Goal: Find specific page/section: Find specific page/section

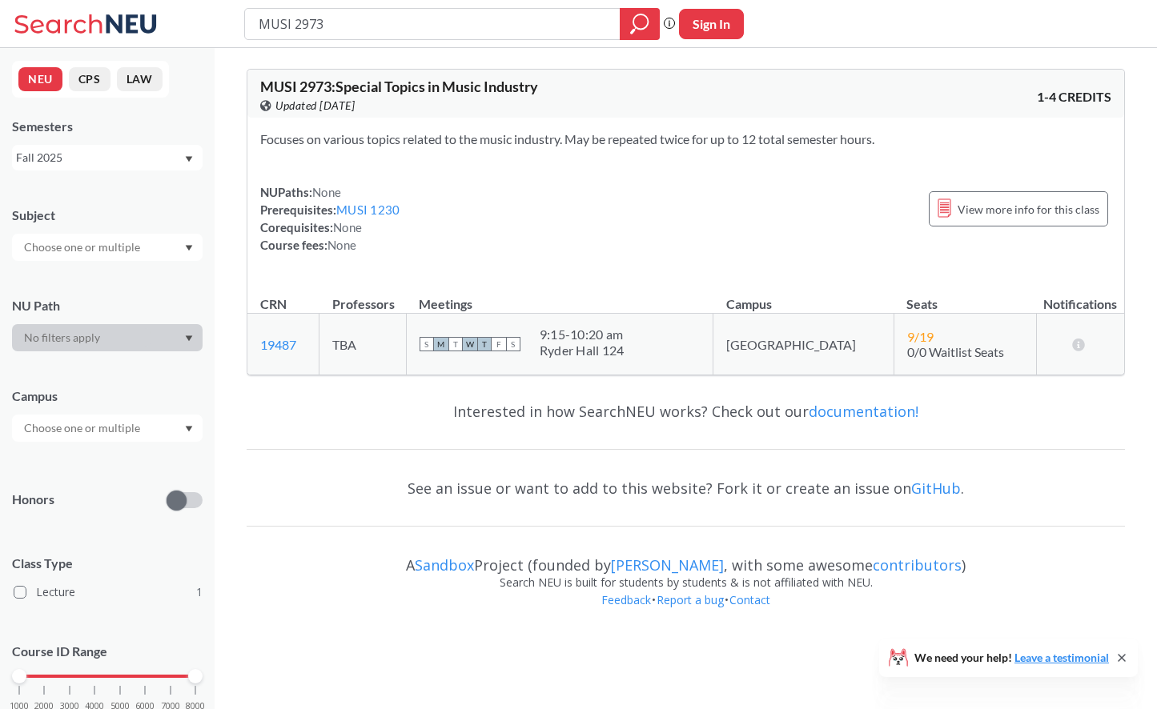
click at [406, 23] on input "MUSI 2973" at bounding box center [432, 23] width 351 height 27
drag, startPoint x: 399, startPoint y: 25, endPoint x: 233, endPoint y: 17, distance: 165.9
click at [233, 17] on div "MUSI 2973 Phrase search guarantees the exact search appears in the results. Ex.…" at bounding box center [578, 24] width 1157 height 48
type input "14558"
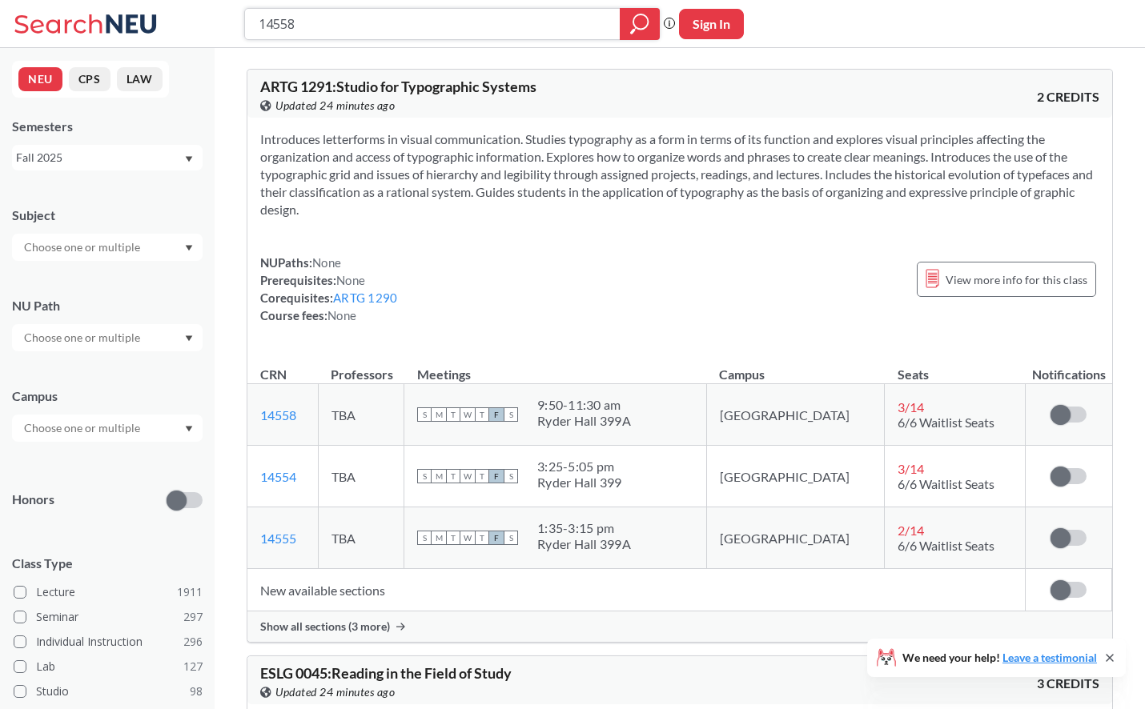
click at [406, 31] on input "14558" at bounding box center [432, 23] width 351 height 27
type input "13803"
click at [492, 26] on input "13803" at bounding box center [432, 23] width 351 height 27
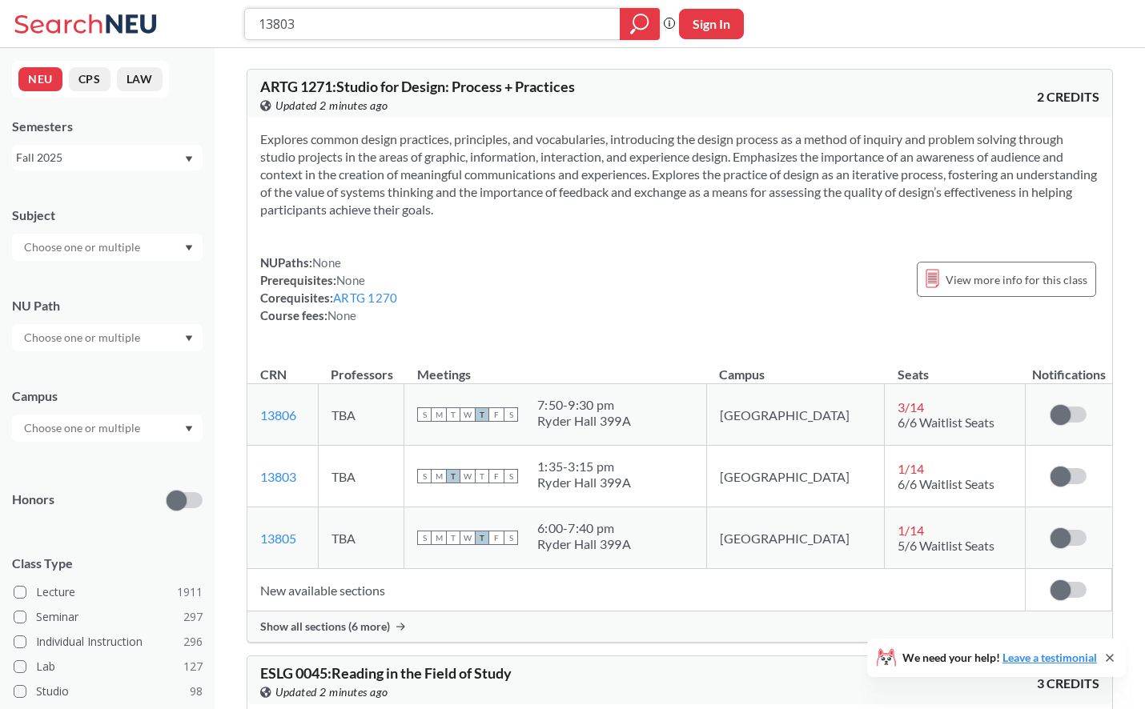
paste input "7456"
type input "17456"
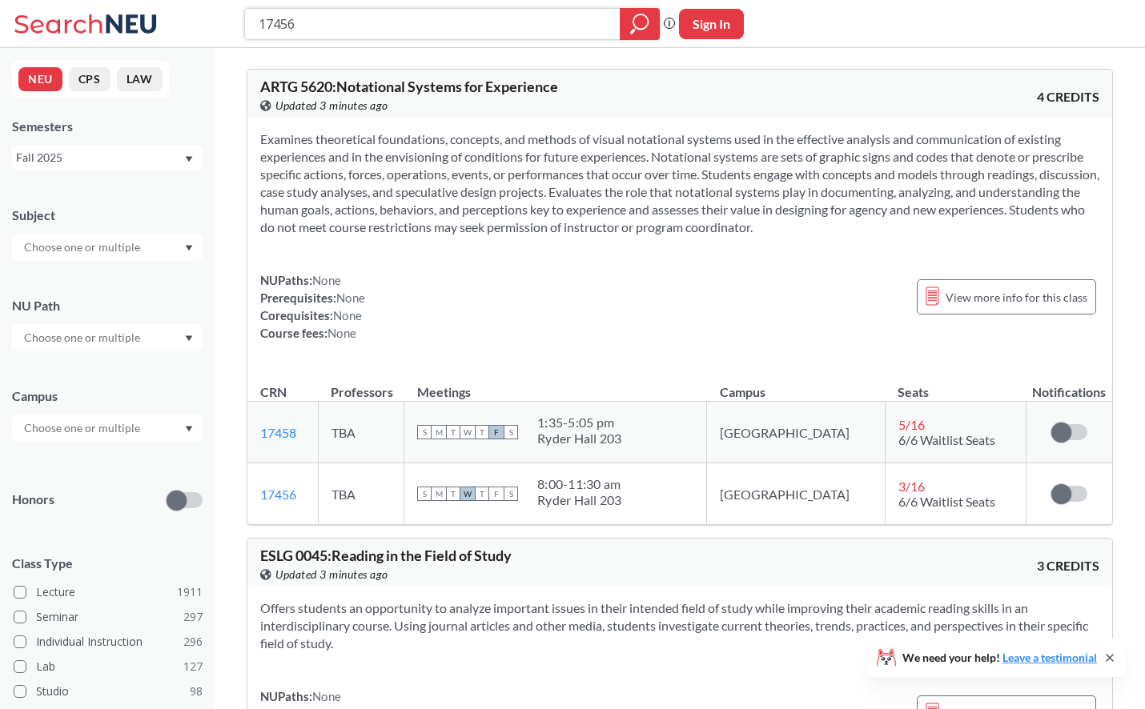
click at [461, 21] on input "17456" at bounding box center [432, 23] width 351 height 27
paste input "4839"
type input "14839"
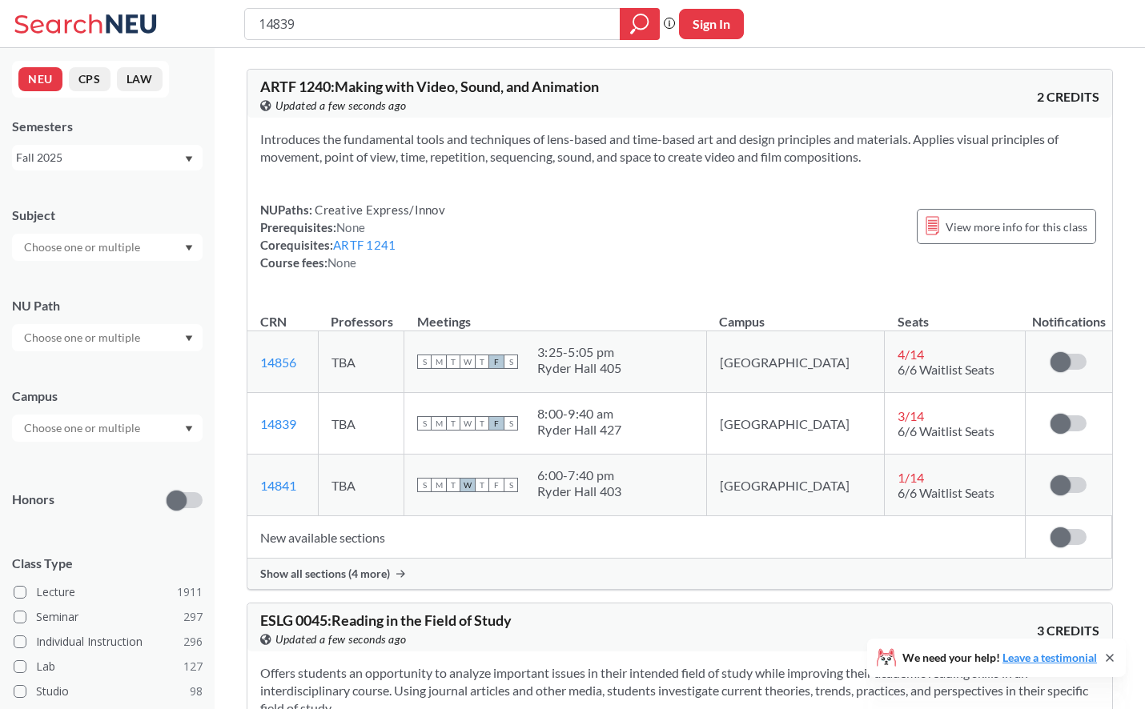
click at [346, 576] on span "Show all sections (4 more)" at bounding box center [325, 574] width 130 height 14
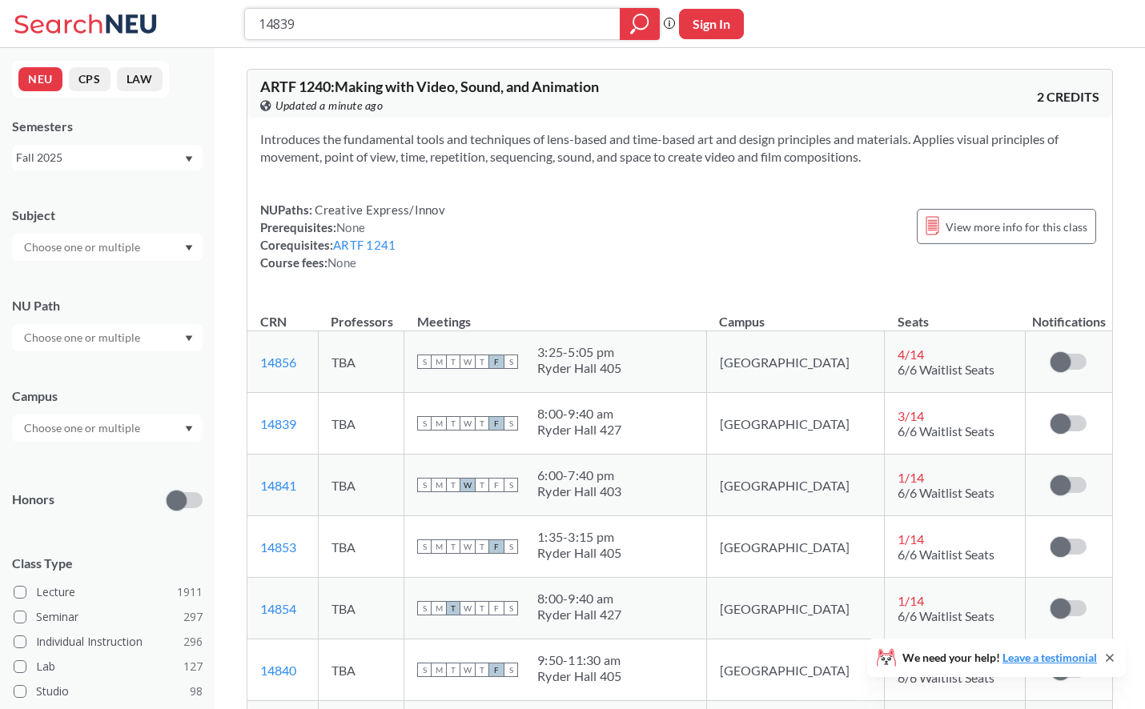
click at [362, 24] on input "14839" at bounding box center [432, 23] width 351 height 27
click at [363, 24] on input "14839" at bounding box center [432, 23] width 351 height 27
paste input "7421"
type input "17421"
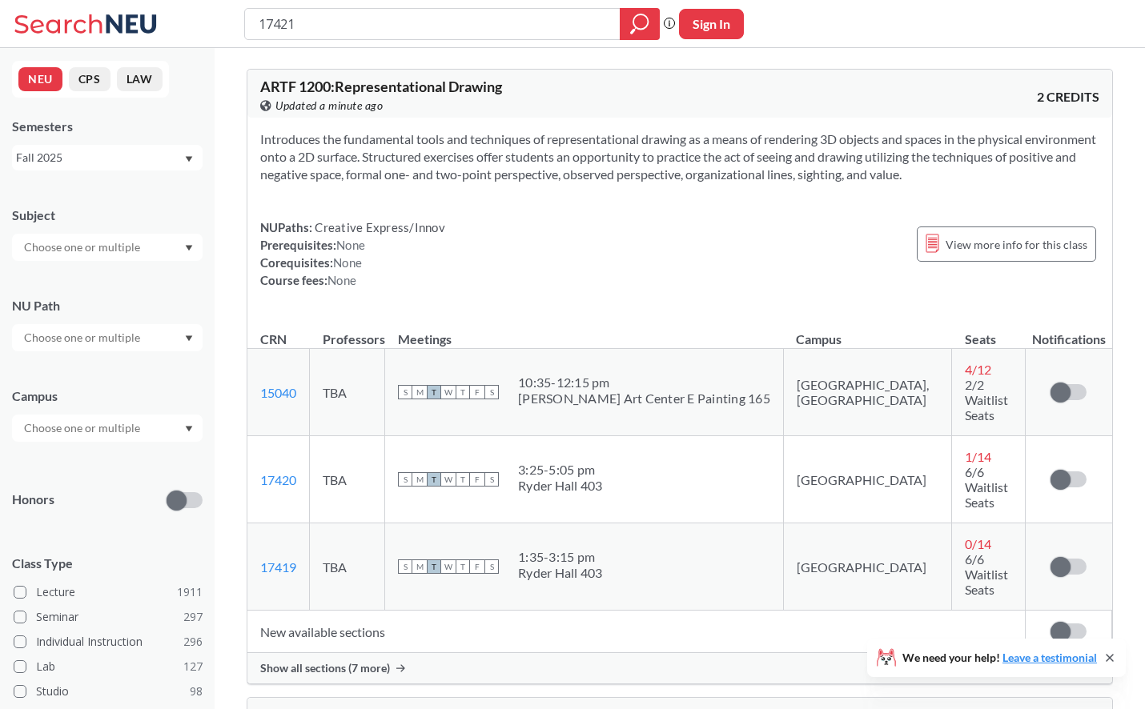
click at [298, 661] on span "Show all sections (7 more)" at bounding box center [325, 668] width 130 height 14
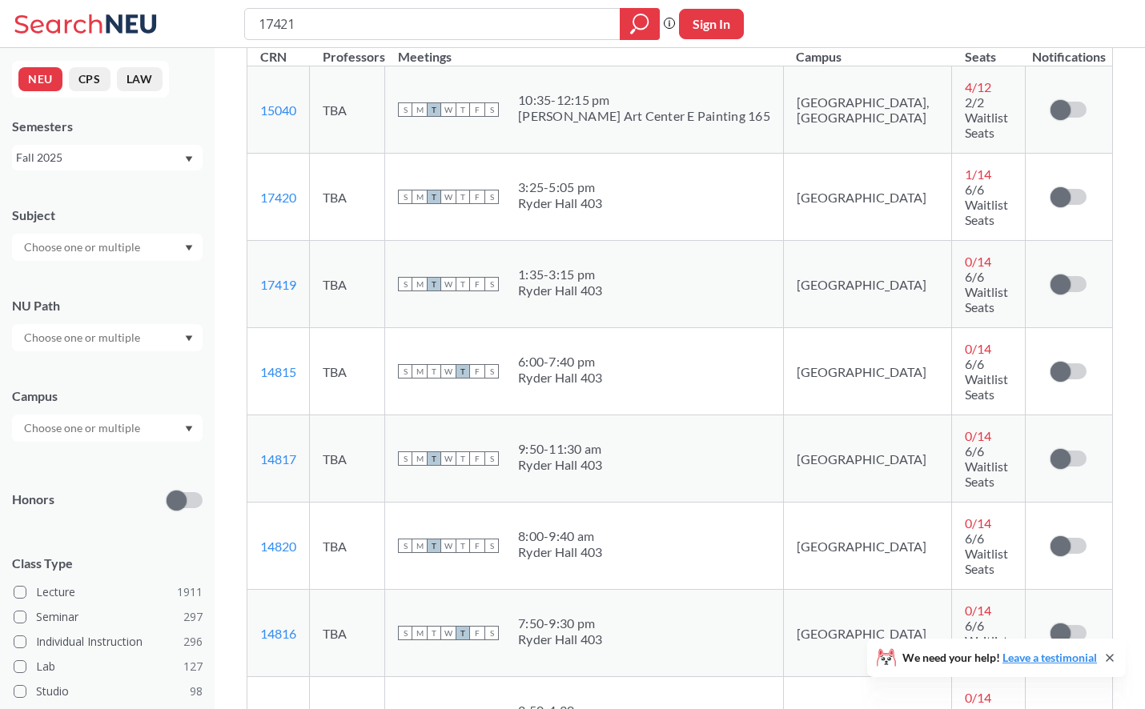
scroll to position [283, 0]
click at [523, 26] on input "17421" at bounding box center [432, 23] width 351 height 27
paste input "4825"
type input "14825"
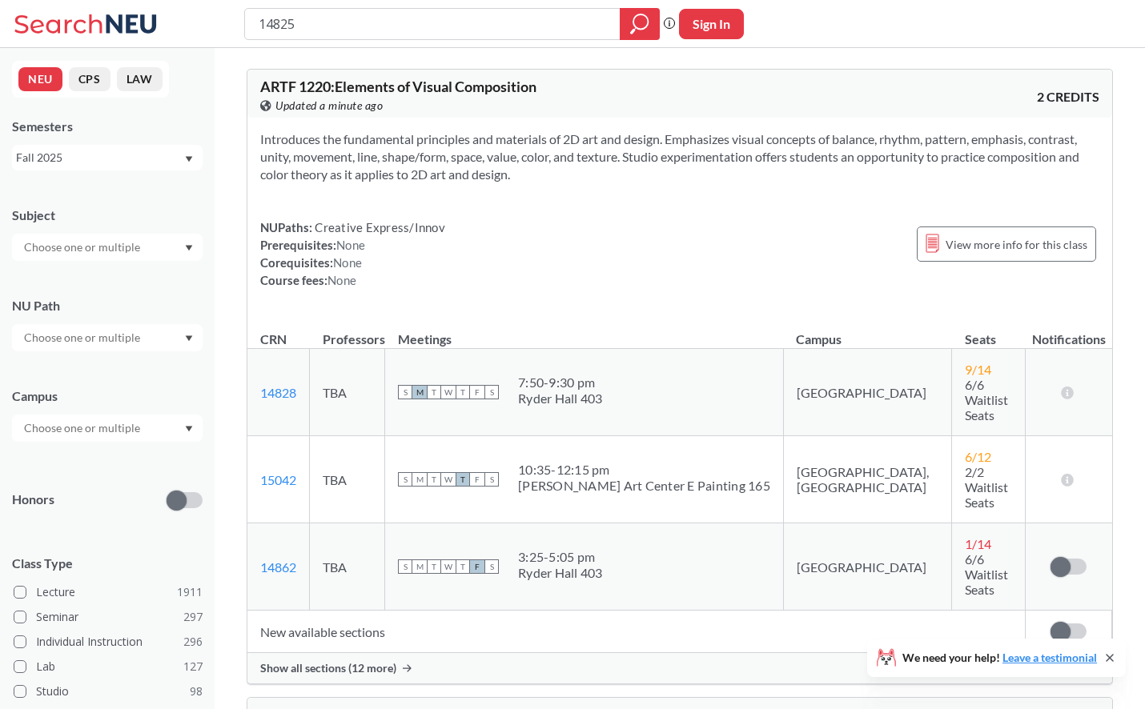
click at [339, 661] on span "Show all sections (12 more)" at bounding box center [328, 668] width 136 height 14
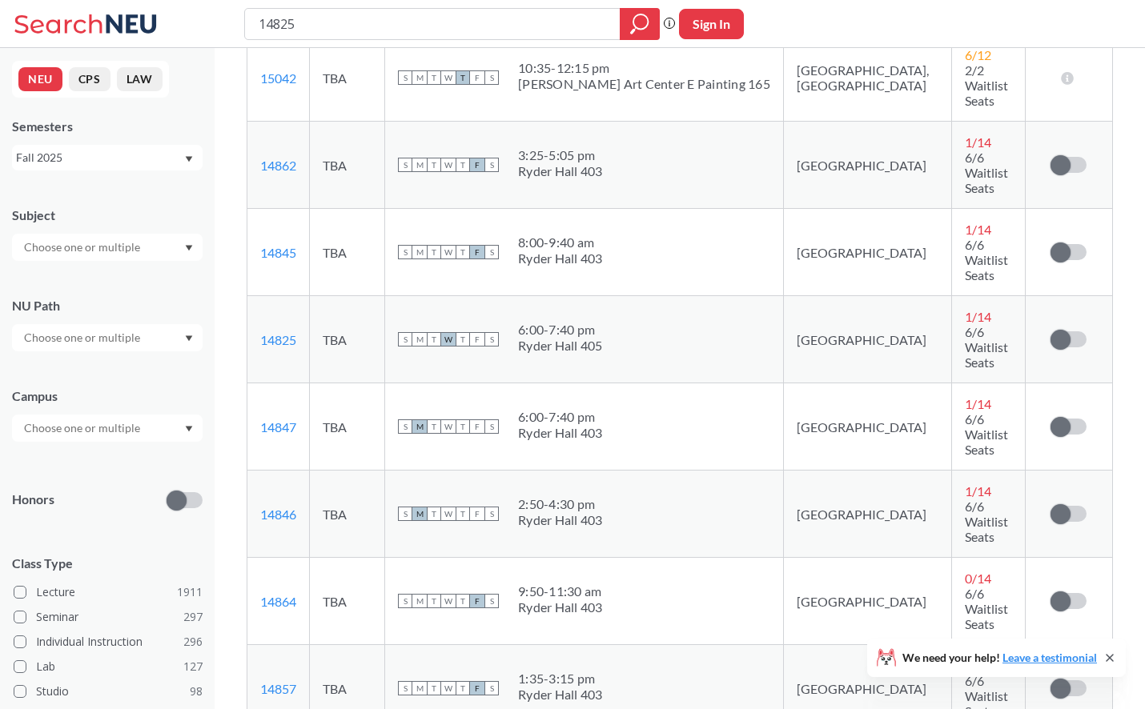
scroll to position [403, 0]
click at [488, 24] on input "14825" at bounding box center [432, 23] width 351 height 27
paste input "1484"
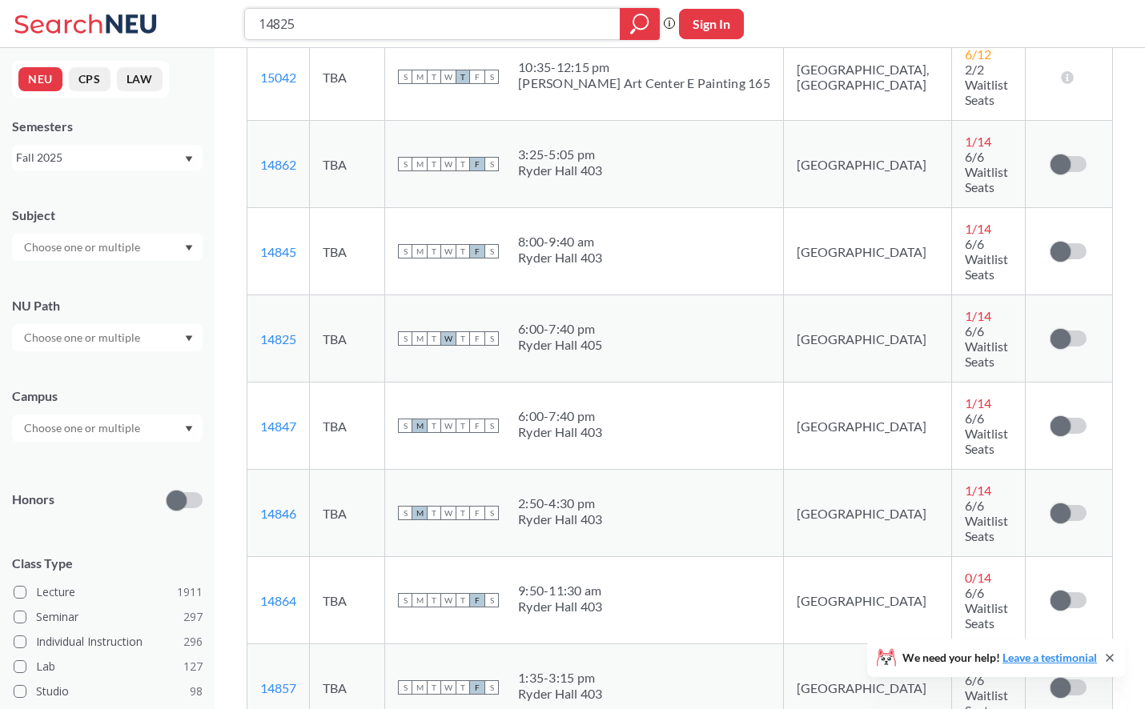
type input "11484"
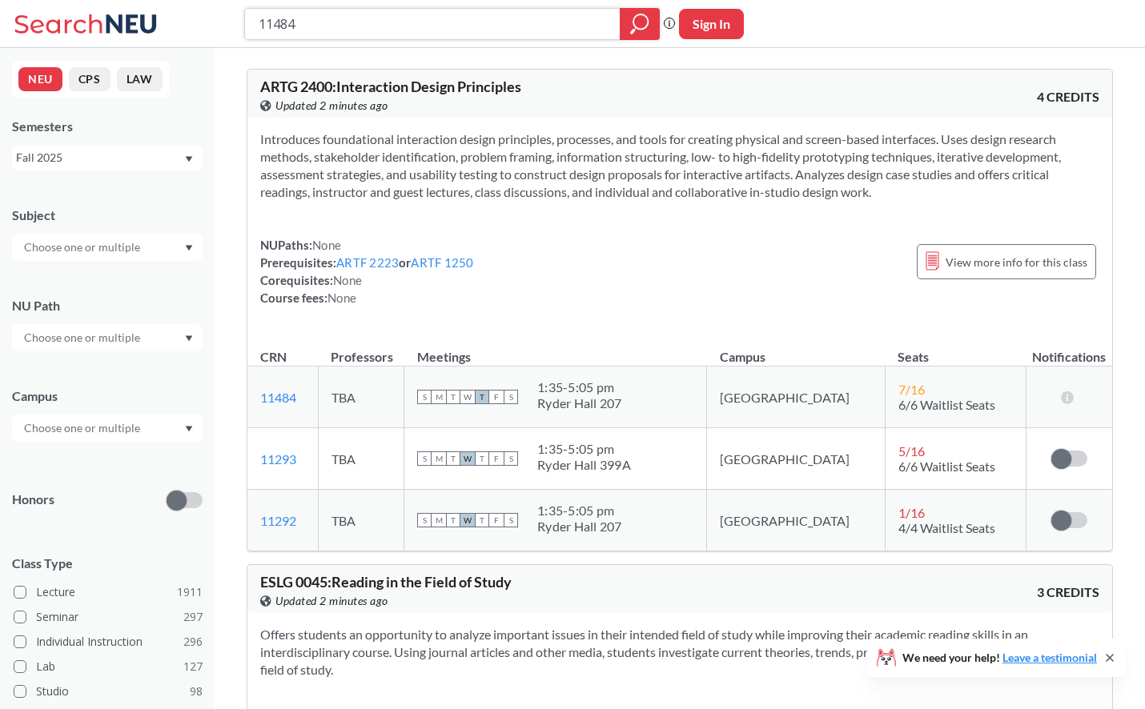
click at [397, 29] on input "11484" at bounding box center [432, 23] width 351 height 27
paste input "4821"
type input "14821"
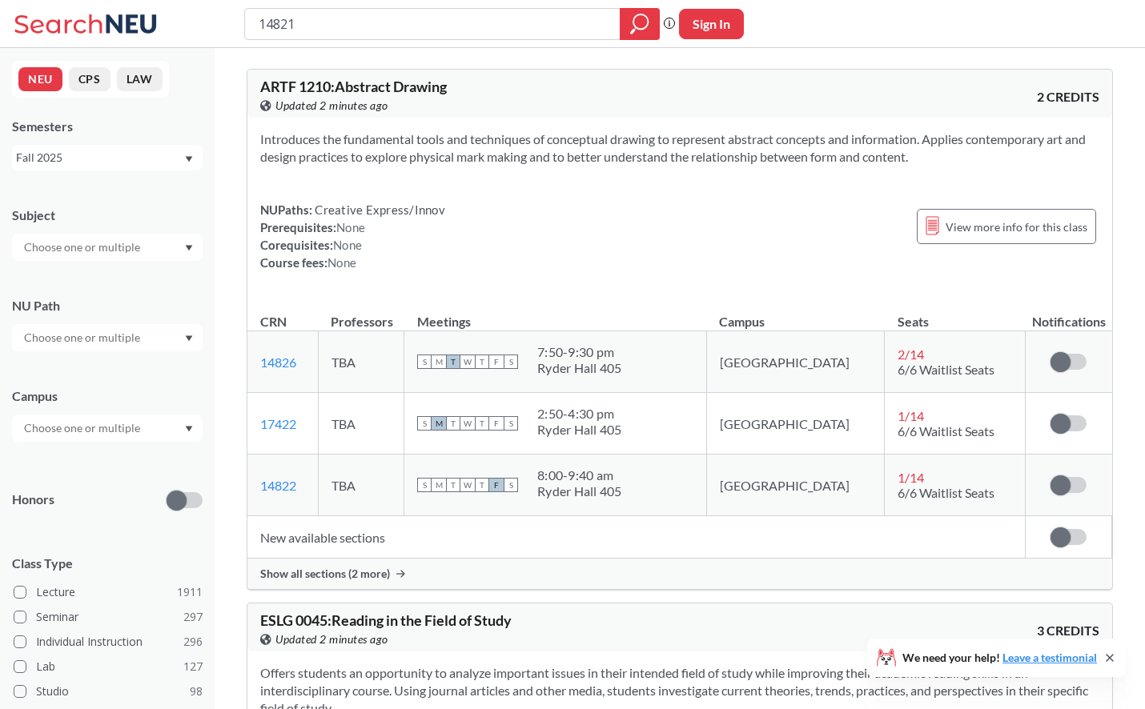
click at [323, 576] on span "Show all sections (2 more)" at bounding box center [325, 574] width 130 height 14
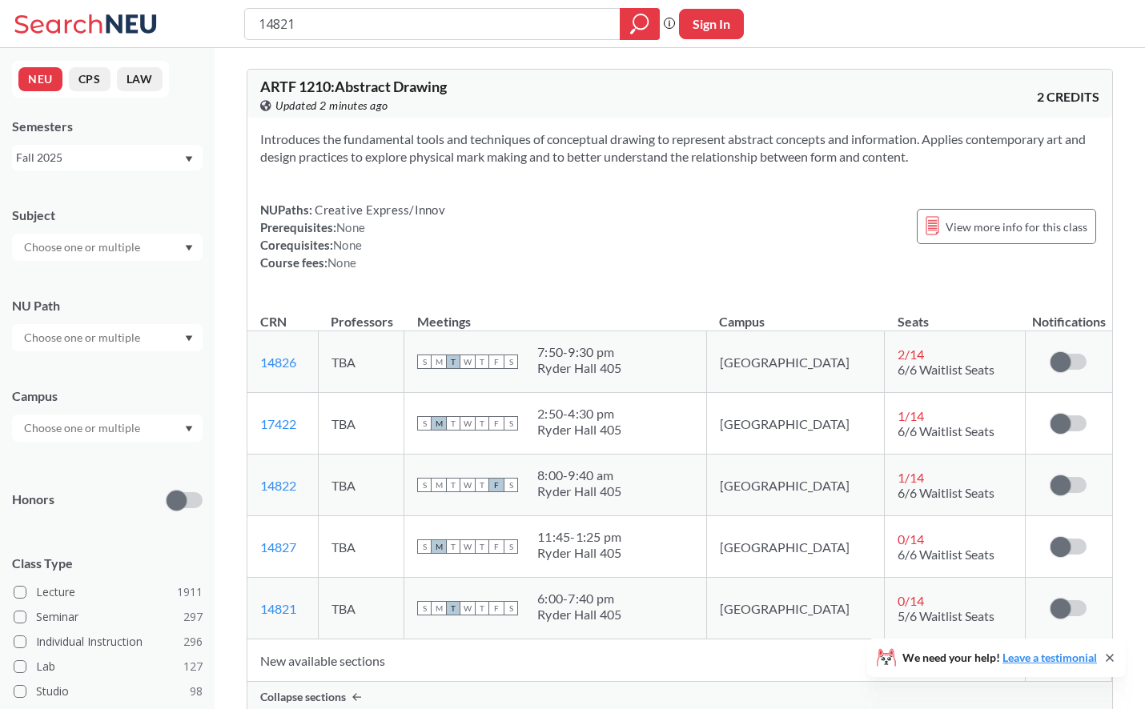
scroll to position [3, 0]
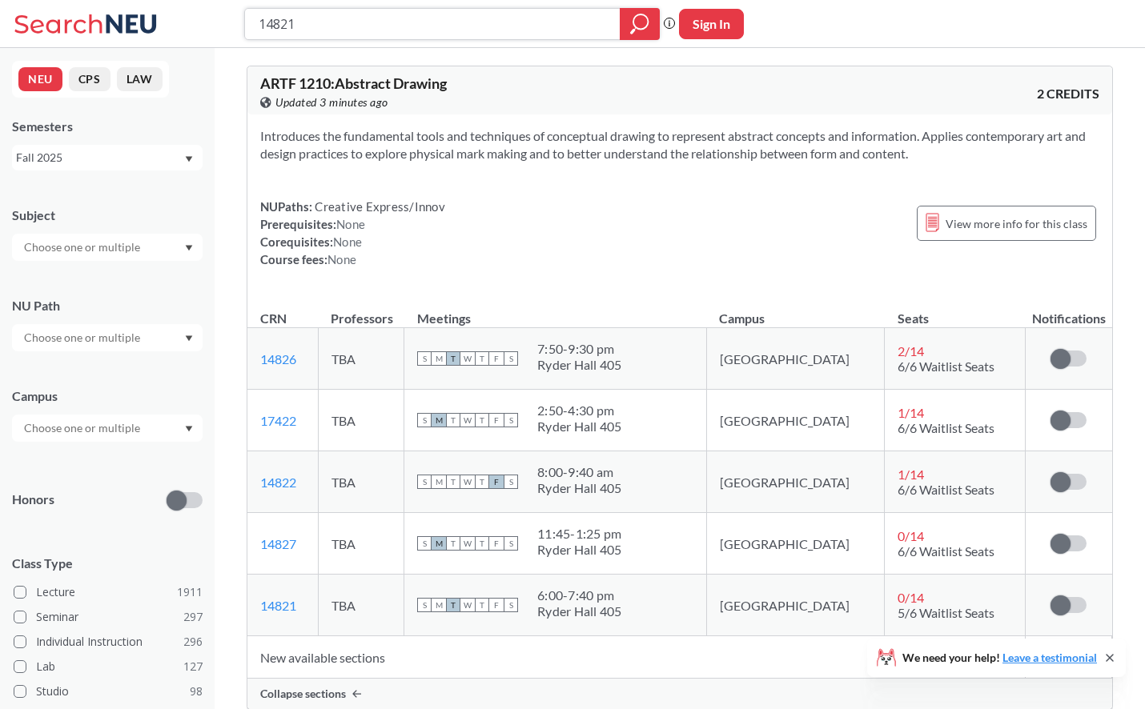
click at [411, 19] on input "14821" at bounding box center [432, 23] width 351 height 27
paste input "7487"
type input "17487"
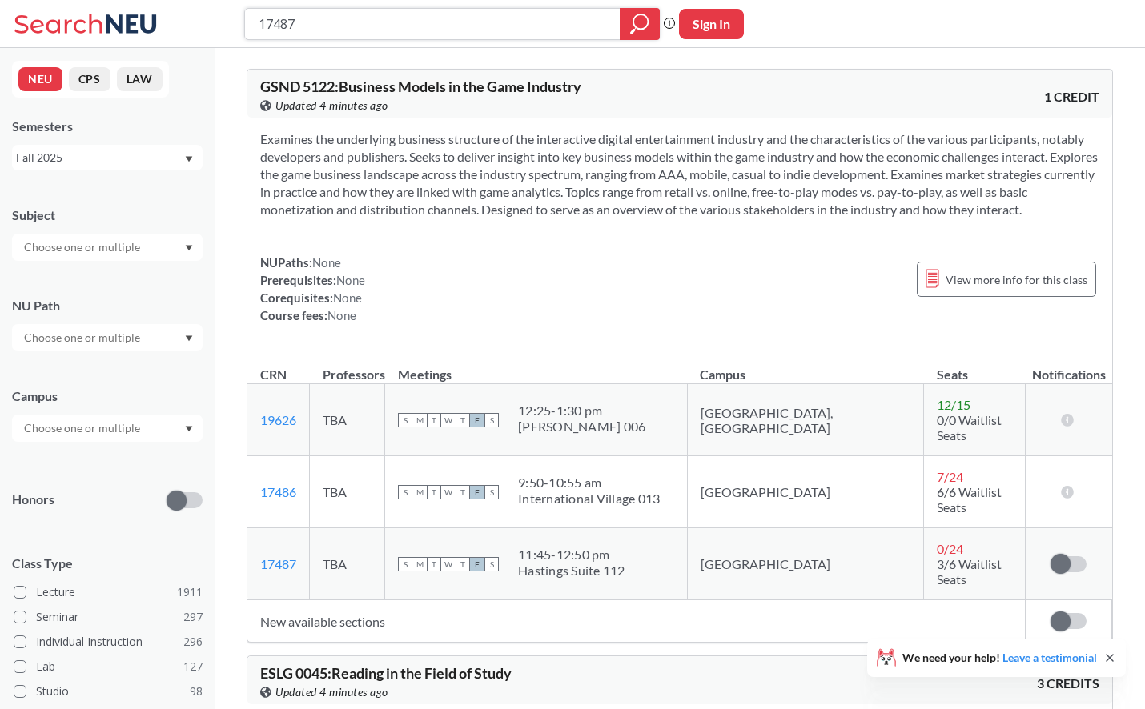
click at [535, 25] on input "17487" at bounding box center [432, 23] width 351 height 27
paste input "9740"
type input "19740"
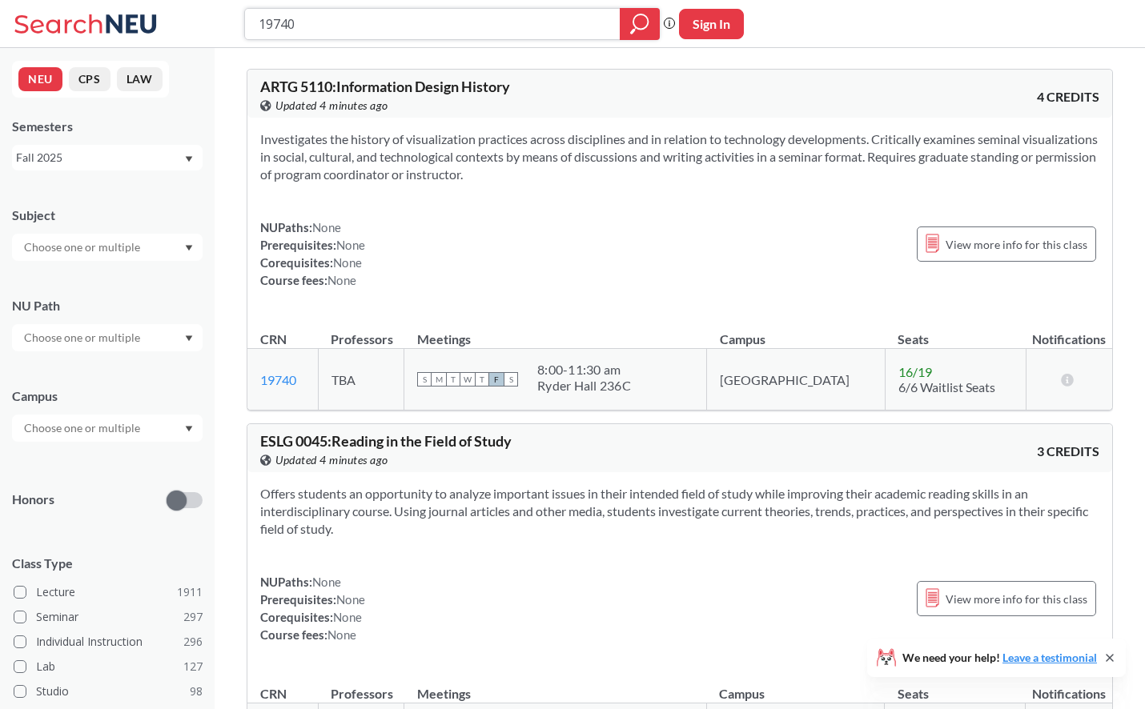
click at [431, 26] on input "19740" at bounding box center [432, 23] width 351 height 27
paste input "2883"
type input "12883"
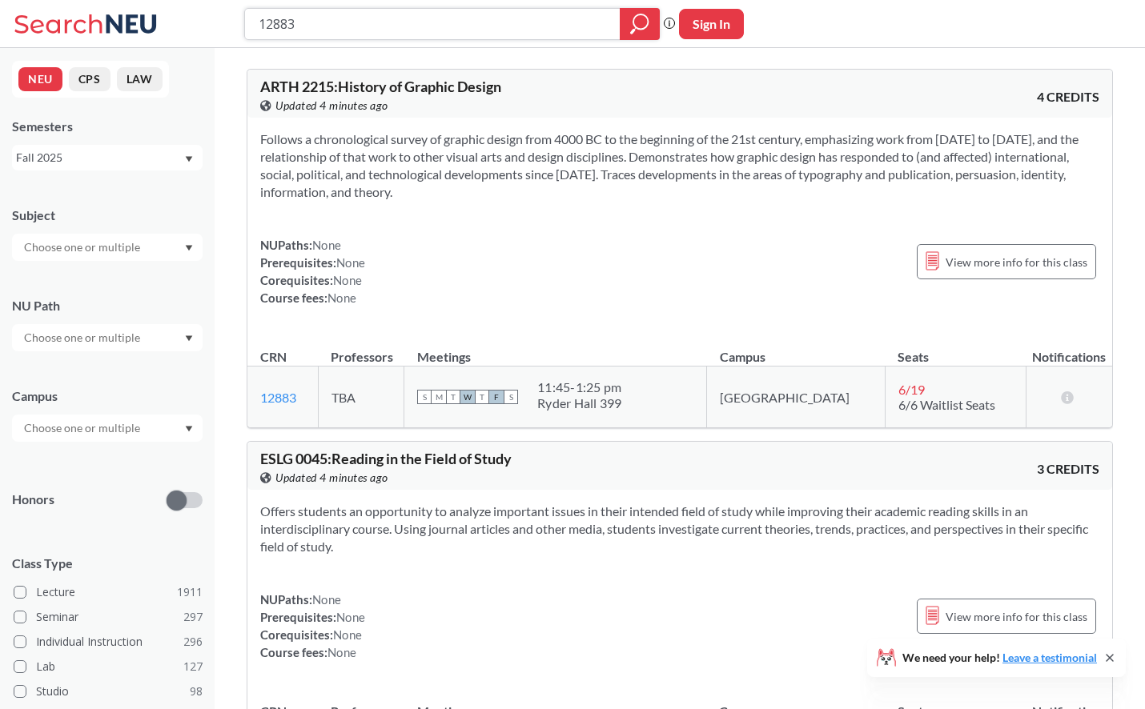
click at [467, 26] on input "12883" at bounding box center [432, 23] width 351 height 27
paste input "4571"
type input "14571"
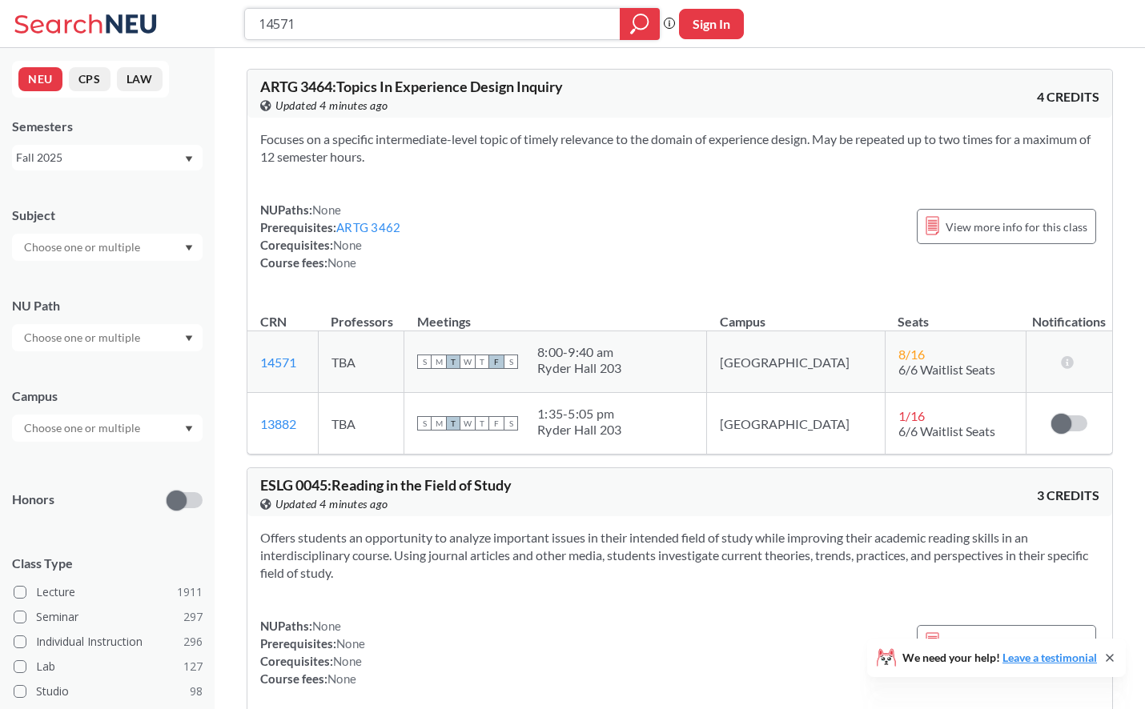
click at [503, 16] on input "14571" at bounding box center [432, 23] width 351 height 27
paste input "7449"
type input "17449"
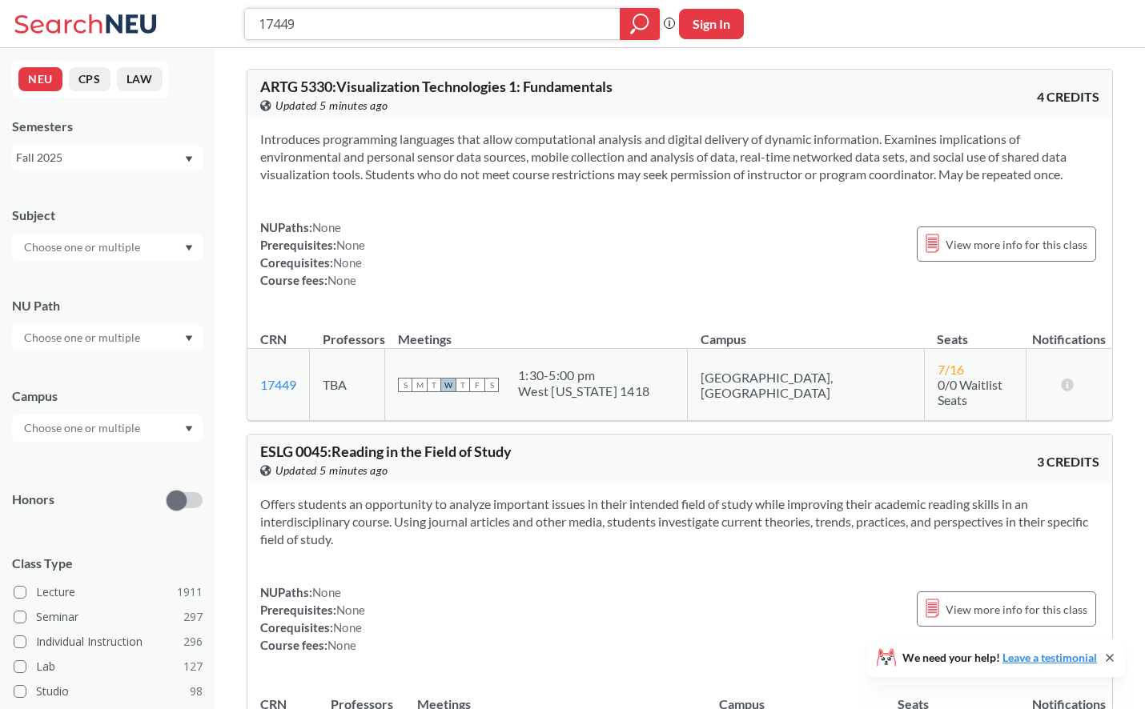
click at [368, 30] on input "17449" at bounding box center [432, 23] width 351 height 27
click at [367, 29] on input "17449" at bounding box center [432, 23] width 351 height 27
paste input "20317"
type input "20317"
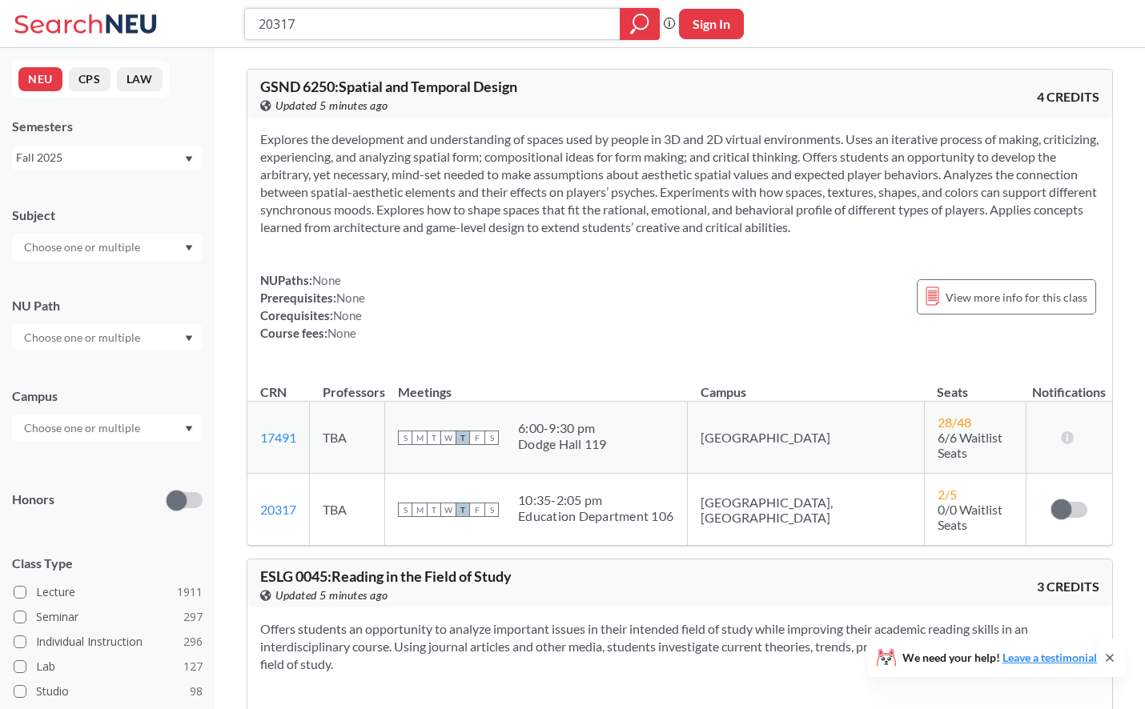
click at [451, 18] on input "20317" at bounding box center [432, 23] width 351 height 27
paste input "14539"
type input "14539"
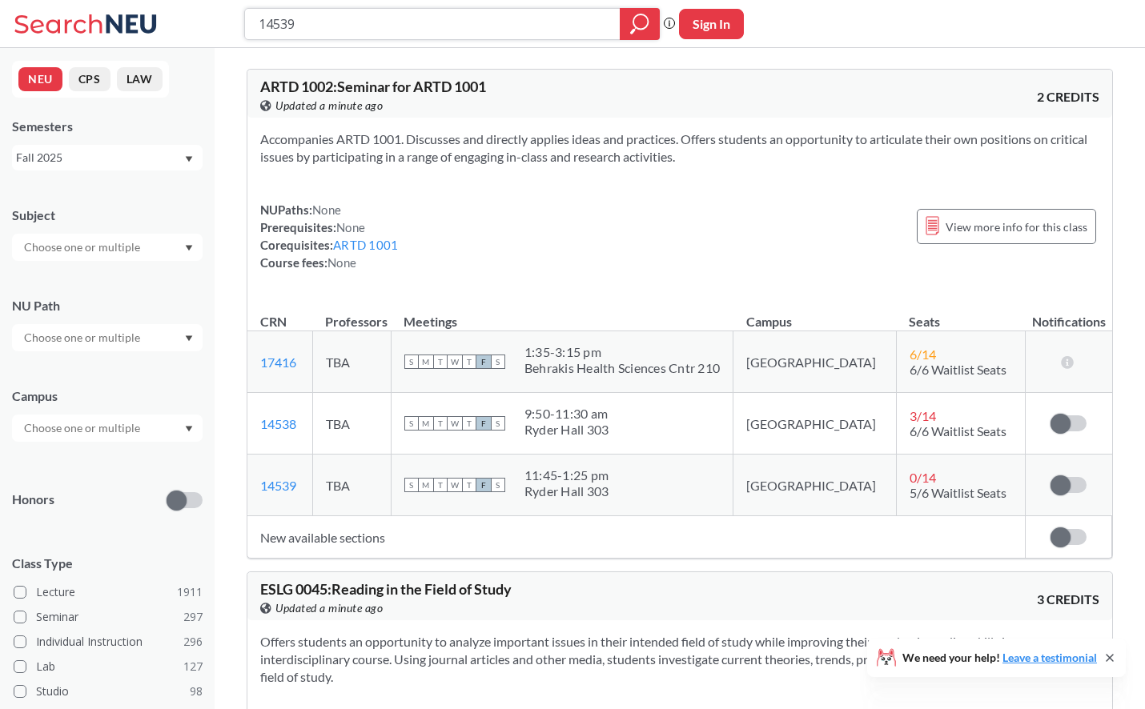
click at [417, 22] on input "14539" at bounding box center [432, 23] width 351 height 27
paste input "5043"
type input "15043"
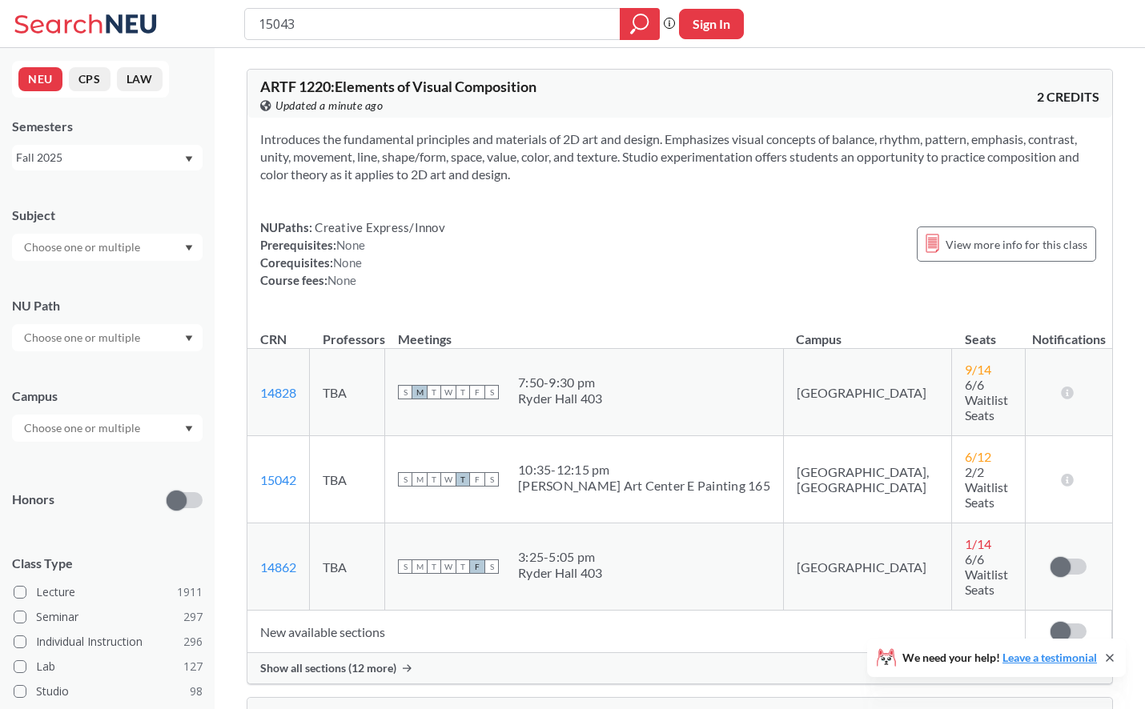
click at [319, 661] on span "Show all sections (12 more)" at bounding box center [328, 668] width 136 height 14
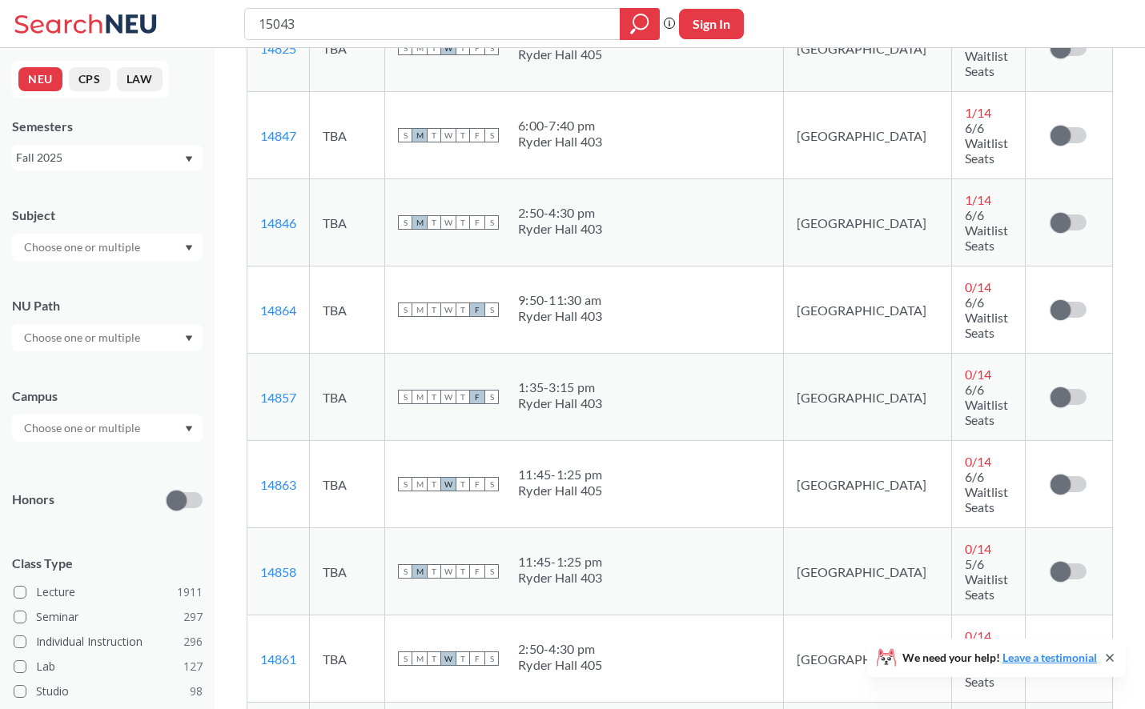
scroll to position [739, 0]
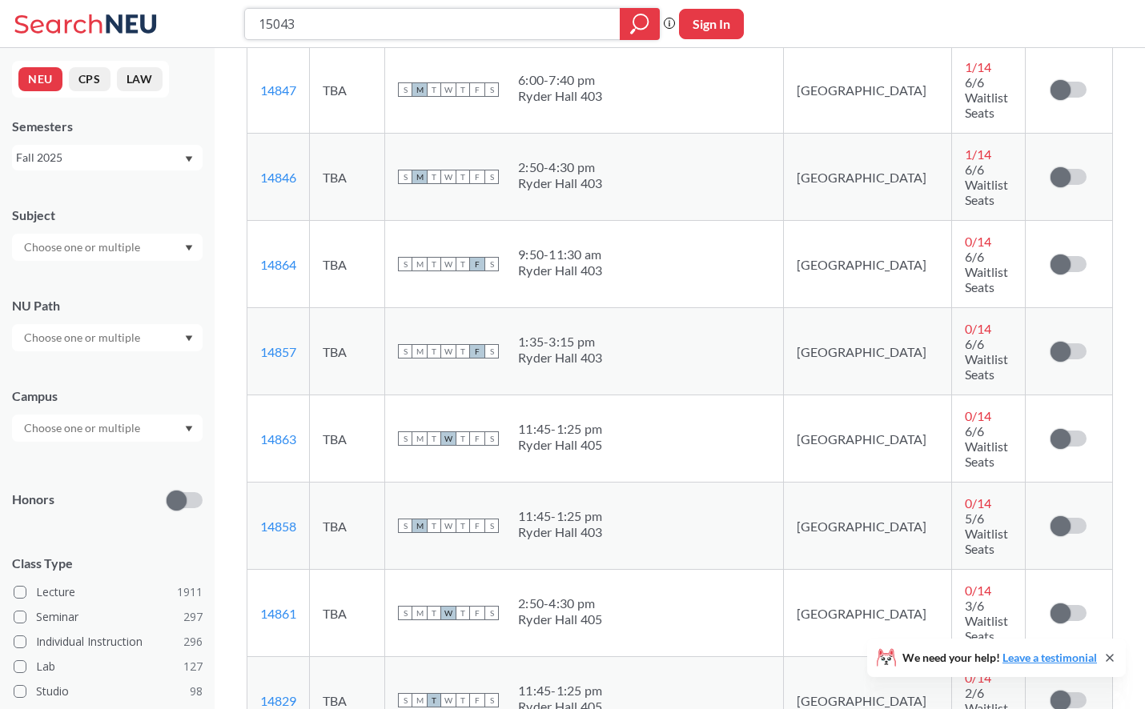
click at [314, 18] on input "15043" at bounding box center [432, 23] width 351 height 27
paste input "20321"
type input "20321"
